Goal: Check status

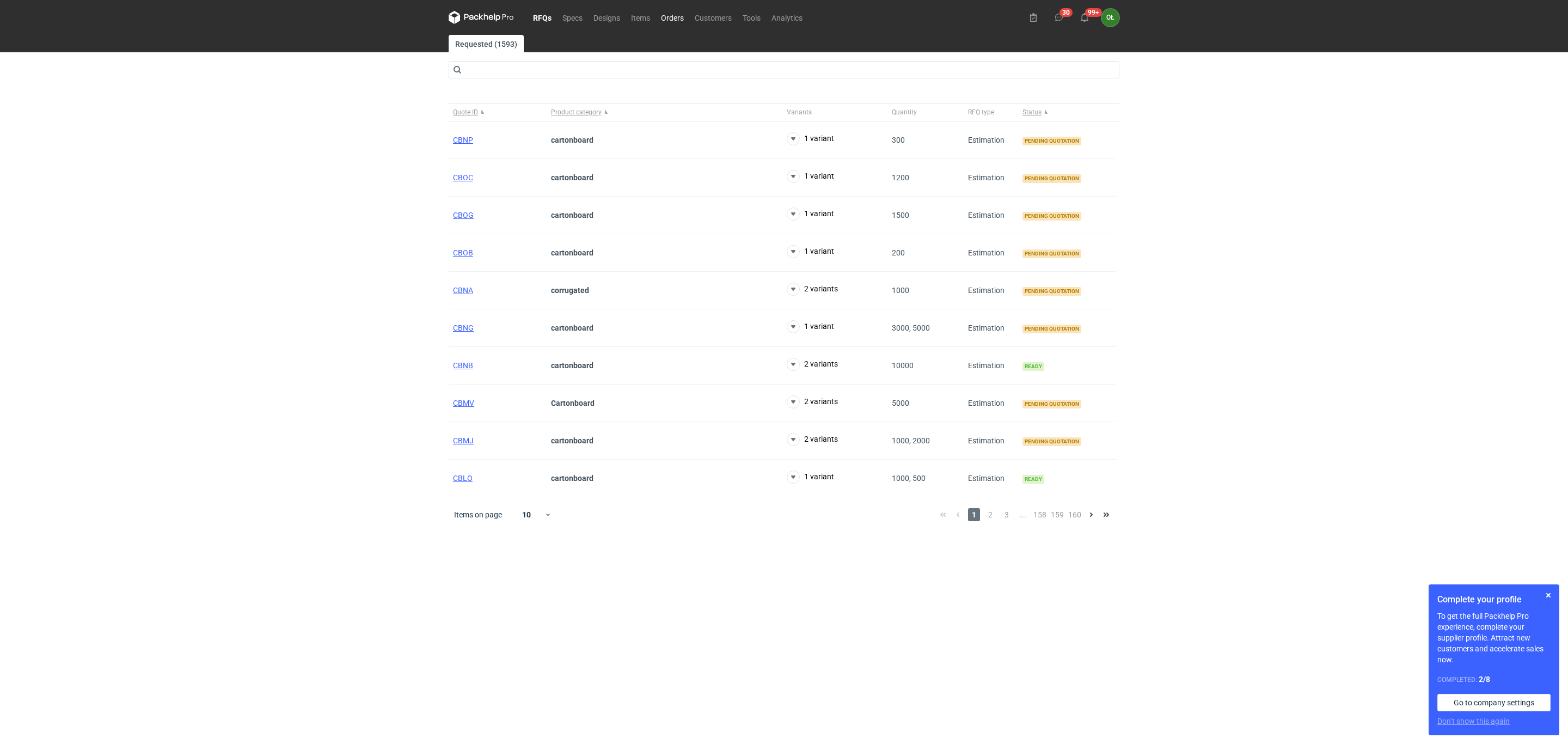
click at [671, 21] on link "Orders" at bounding box center [673, 18] width 34 height 13
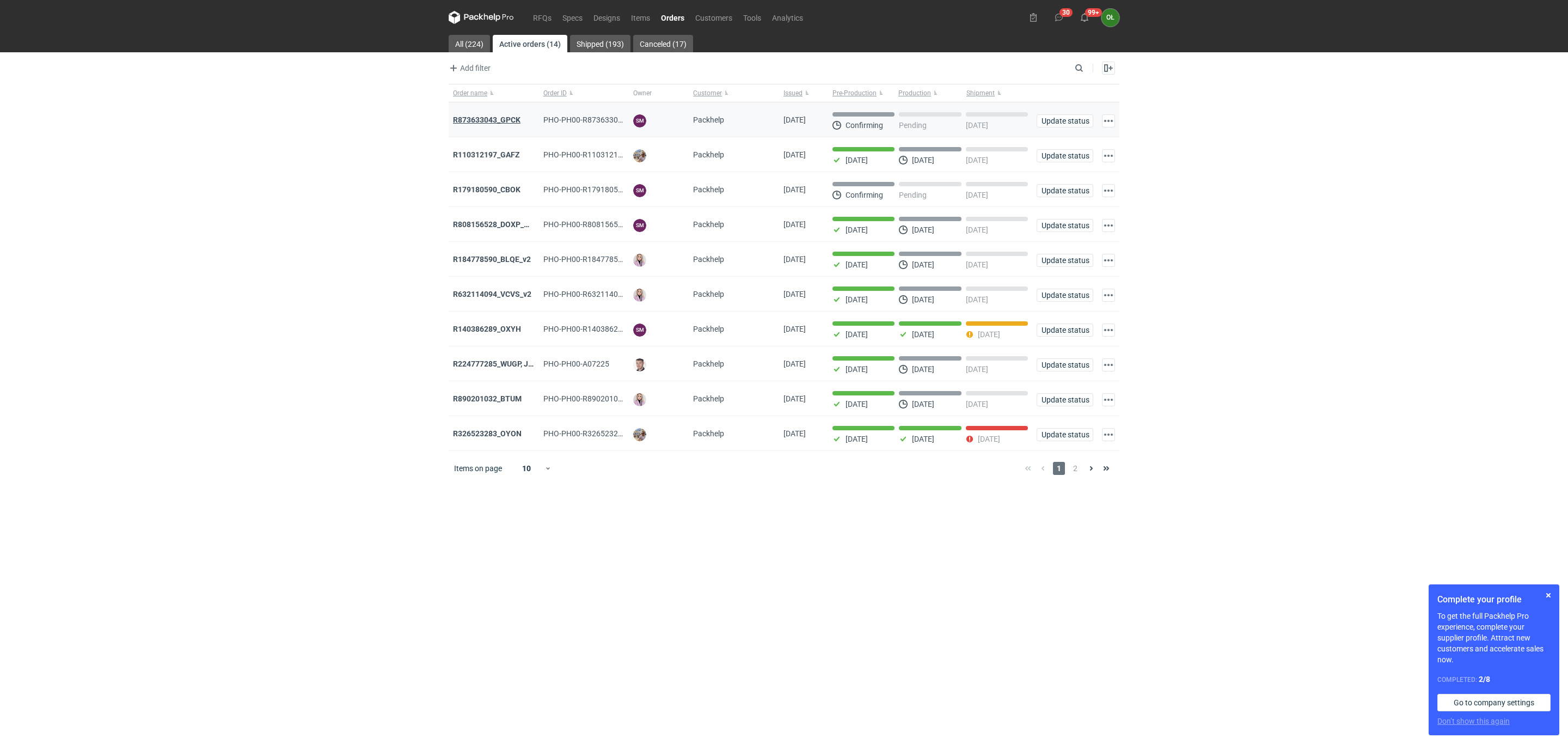
click at [482, 124] on strong "R873633043_GPCK" at bounding box center [486, 120] width 67 height 9
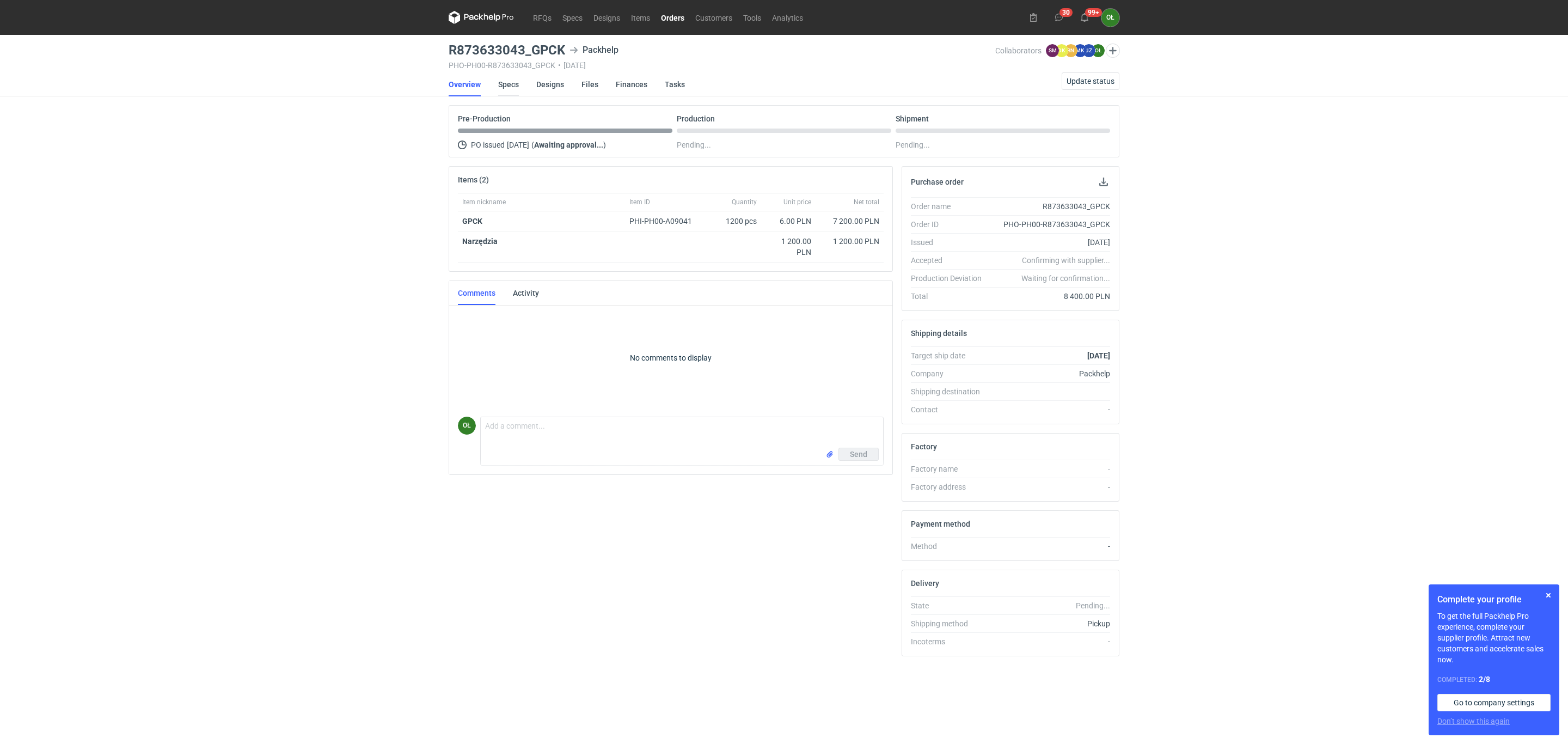
click at [511, 85] on link "Specs" at bounding box center [508, 84] width 21 height 24
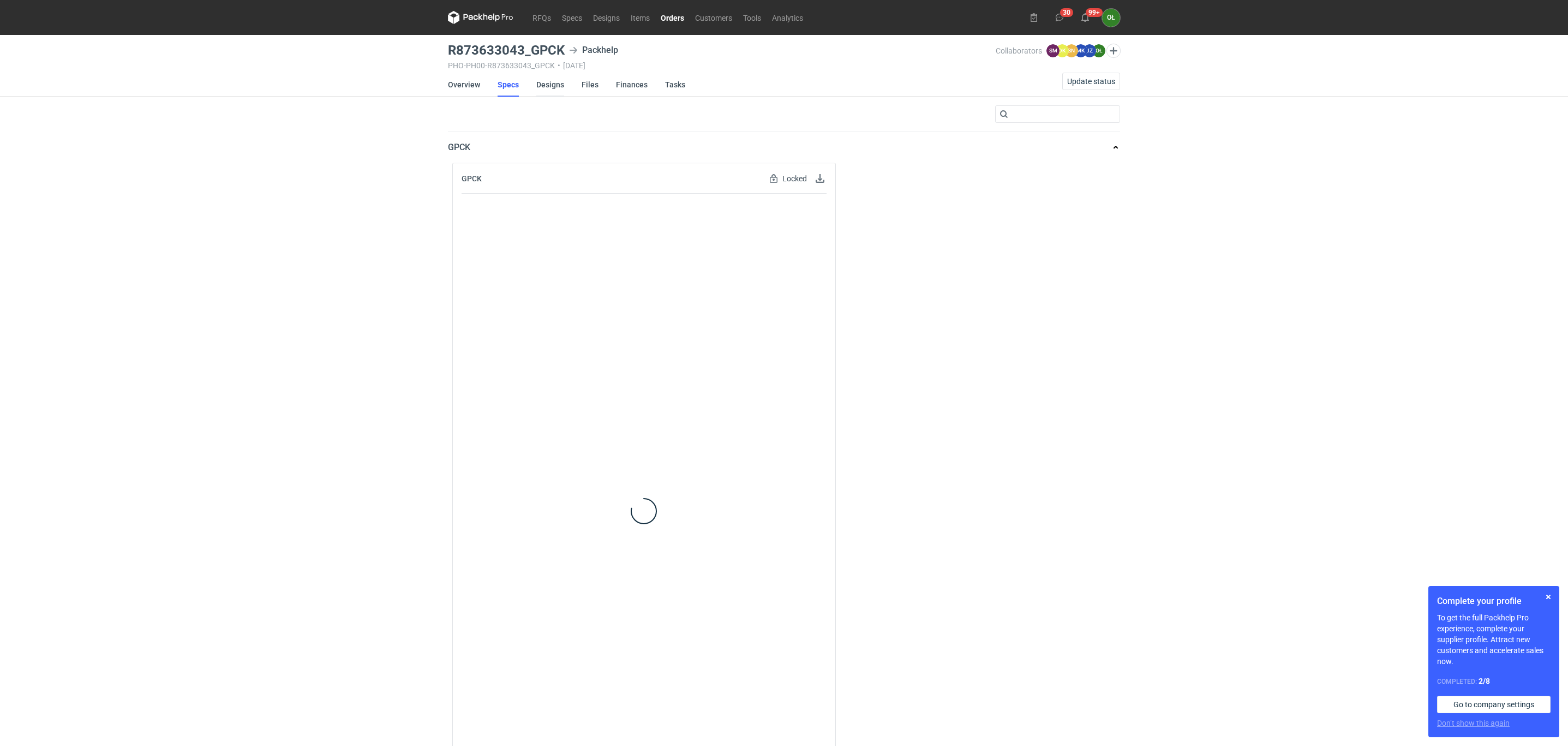
click at [548, 83] on link "Designs" at bounding box center [550, 85] width 27 height 24
click at [572, 178] on button "button" at bounding box center [569, 178] width 13 height 13
click at [552, 208] on link "Download design part" at bounding box center [520, 204] width 100 height 18
click at [460, 89] on link "Overview" at bounding box center [465, 85] width 32 height 24
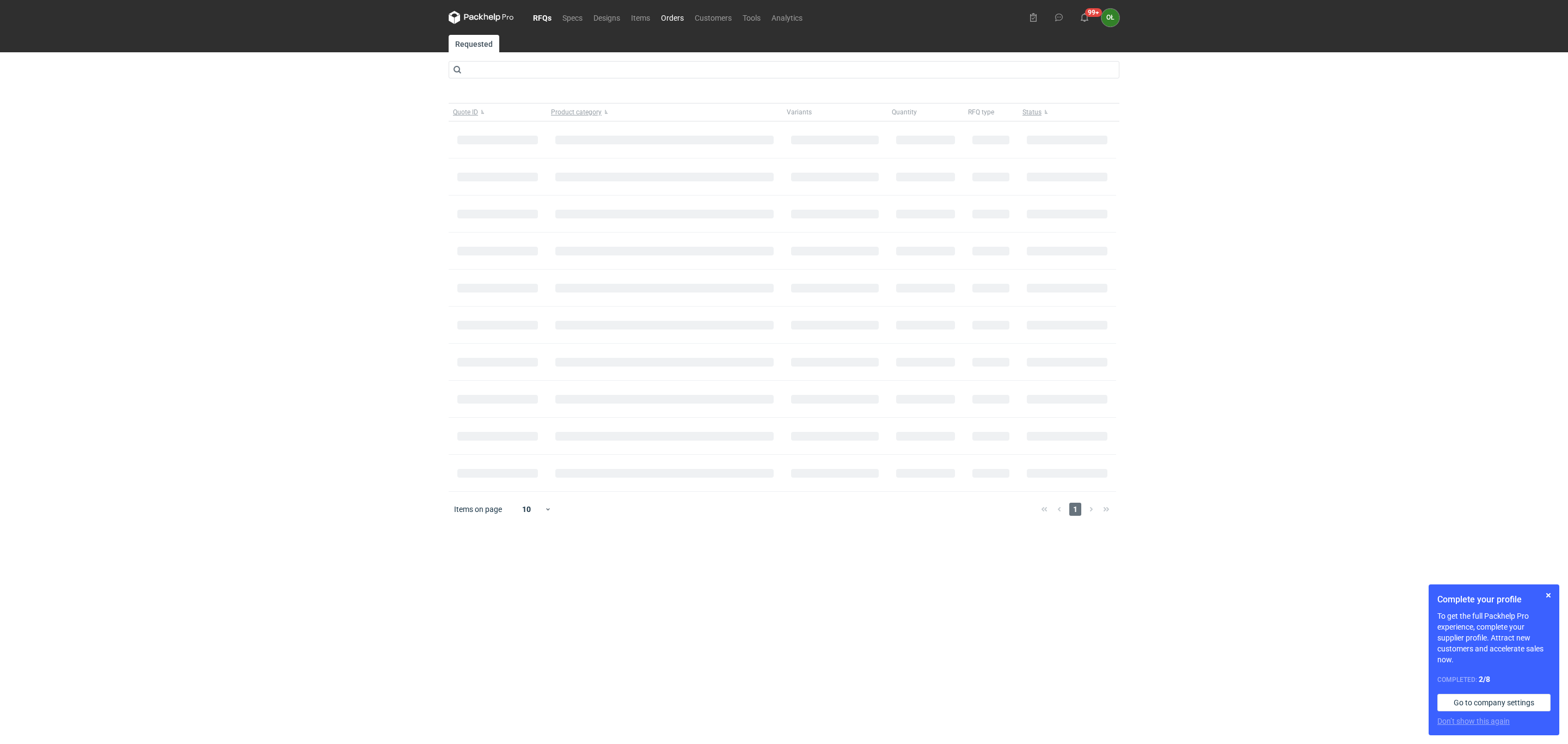
click at [681, 21] on link "Orders" at bounding box center [673, 18] width 34 height 13
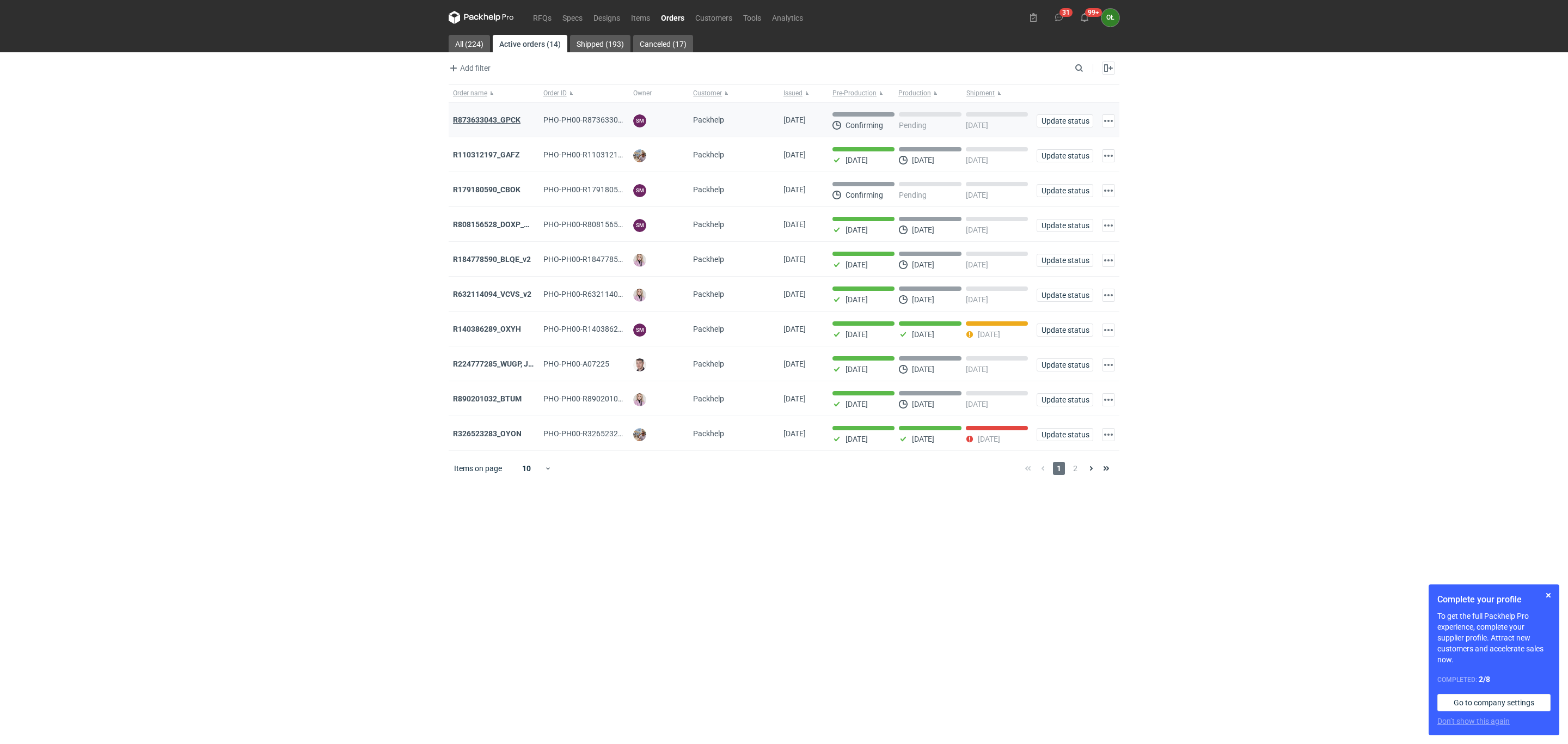
click at [514, 116] on strong "R873633043_GPCK" at bounding box center [486, 120] width 67 height 9
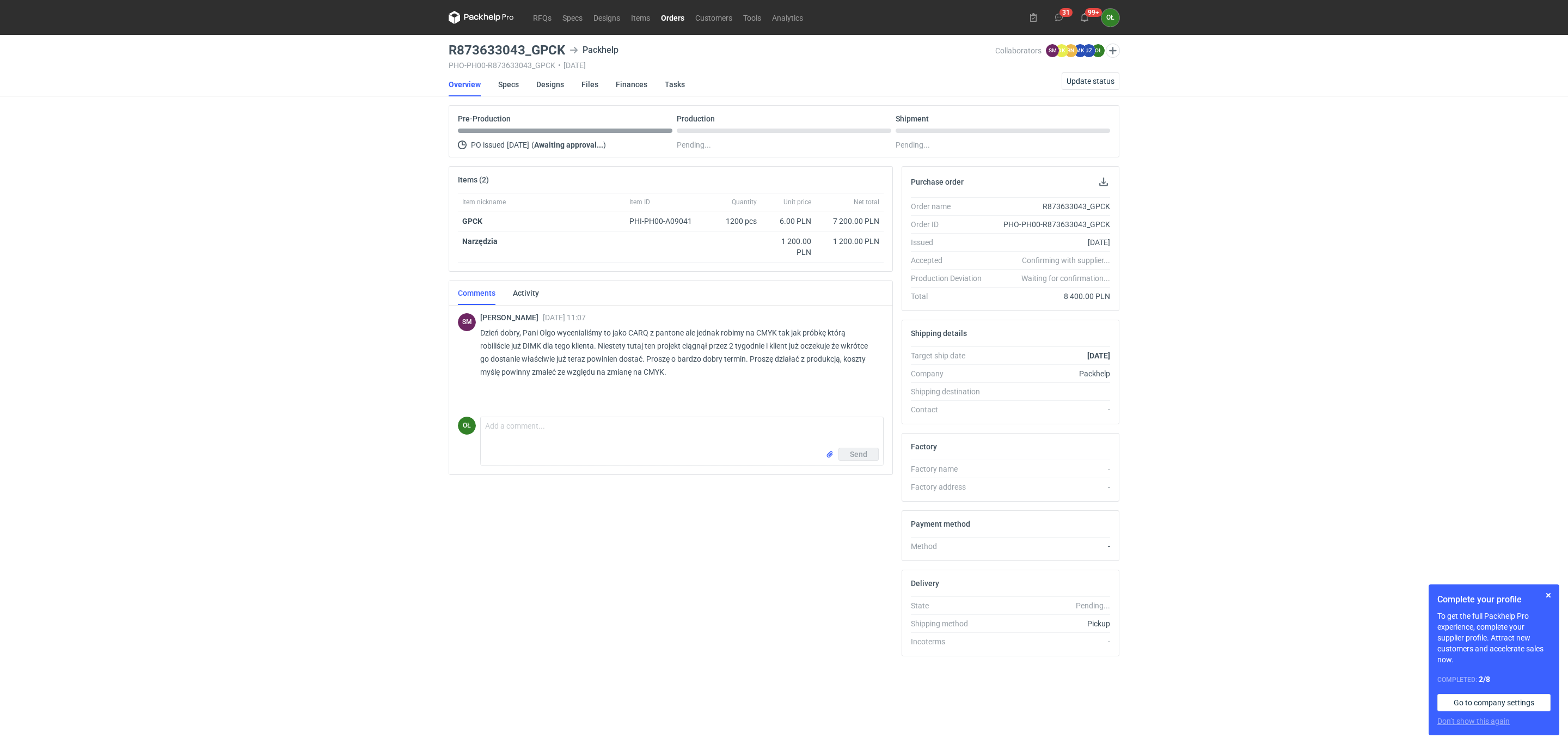
click at [491, 20] on icon at bounding box center [481, 18] width 65 height 13
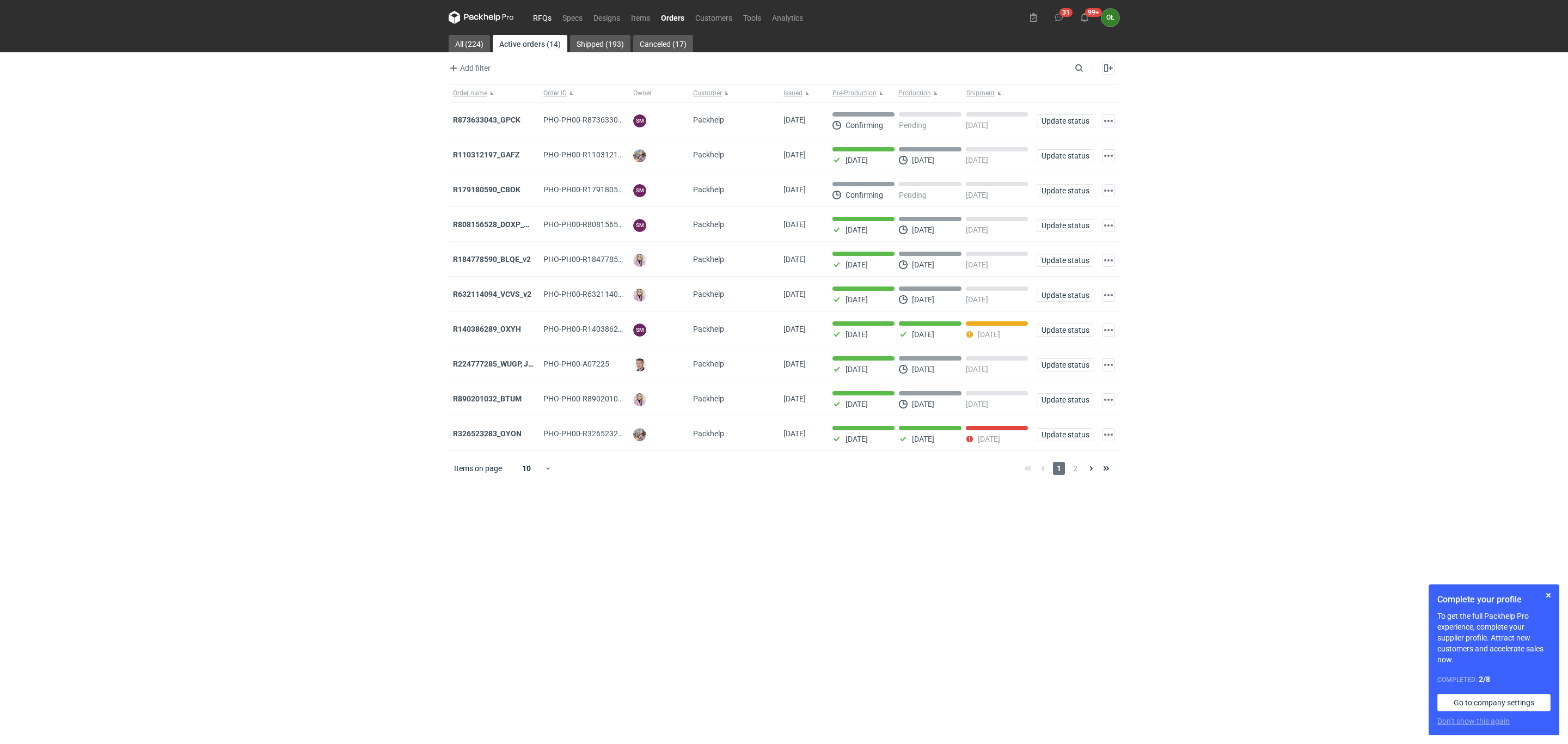
click at [545, 20] on link "RFQs" at bounding box center [542, 18] width 30 height 13
